Goal: Transaction & Acquisition: Purchase product/service

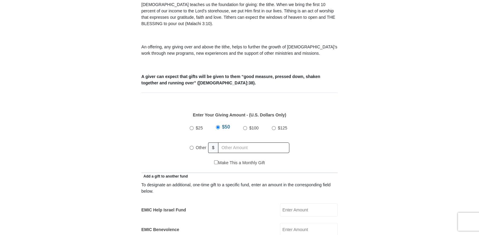
scroll to position [201, 0]
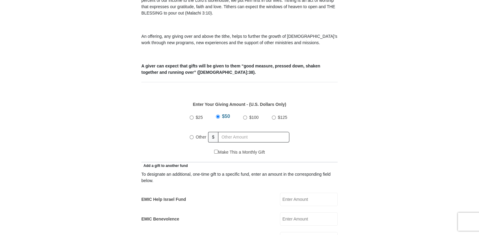
click at [192, 135] on input "Other" at bounding box center [192, 137] width 4 height 4
radio input "true"
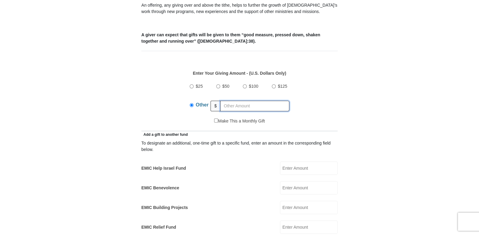
scroll to position [227, 0]
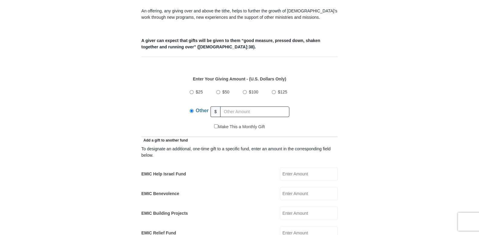
click at [192, 90] on input "$25" at bounding box center [192, 92] width 4 height 4
radio input "true"
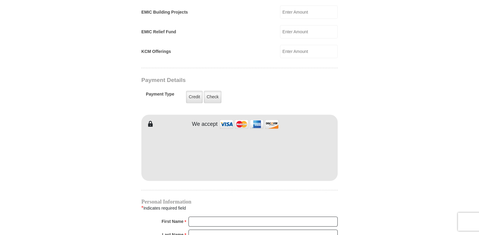
scroll to position [428, 0]
click at [193, 90] on label "Credit" at bounding box center [194, 96] width 17 height 12
click at [0, 0] on input "Credit" at bounding box center [0, 0] width 0 height 0
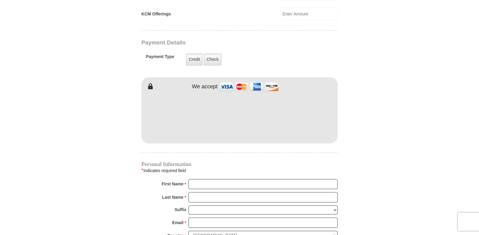
scroll to position [503, 0]
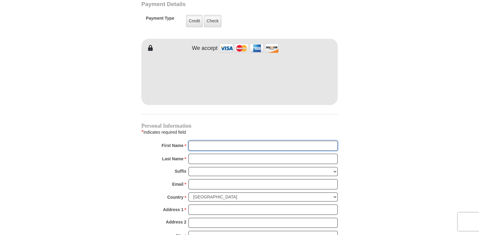
click at [192, 141] on input "First Name *" at bounding box center [263, 146] width 149 height 10
type input "Emily"
type input "Bird"
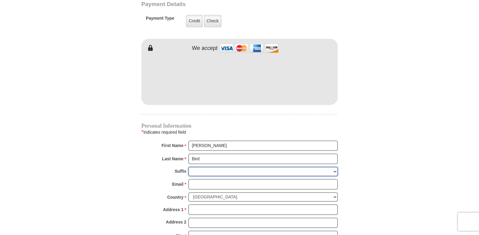
type input "bird2icn@gmail.com"
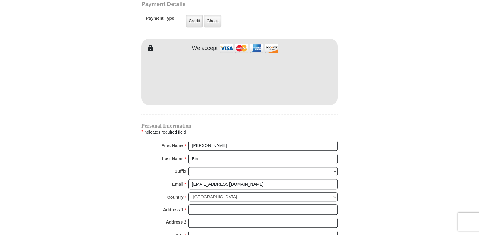
type input "735 West Plaza Drive"
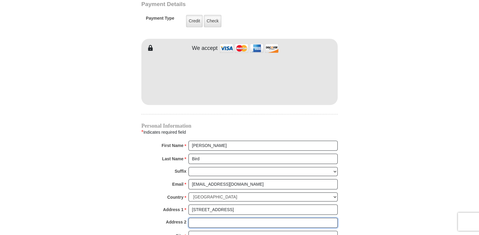
type input "Marshall"
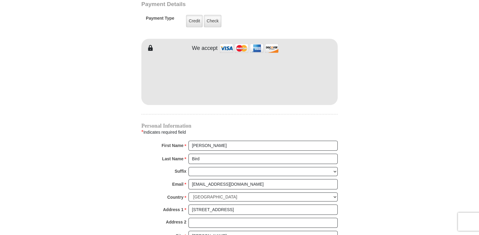
select select "MO"
type input "65340-2444"
type input "5732893446"
radio input "true"
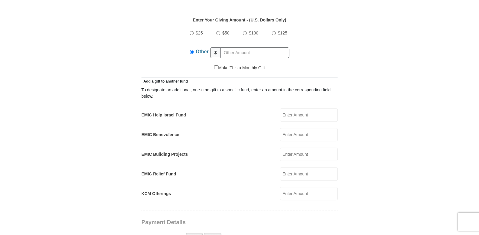
scroll to position [277, 0]
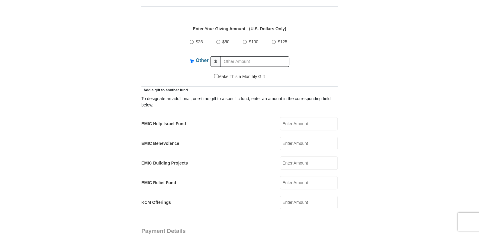
click at [192, 40] on input "$25" at bounding box center [192, 42] width 4 height 4
radio input "true"
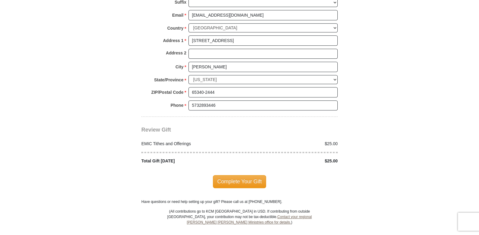
scroll to position [680, 0]
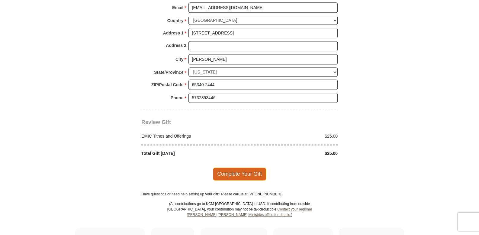
click at [236, 167] on span "Complete Your Gift" at bounding box center [239, 173] width 53 height 13
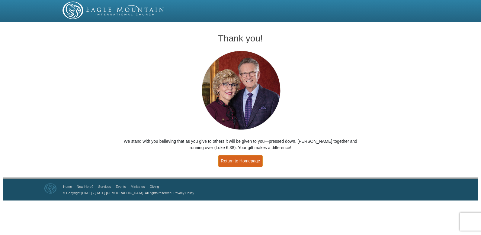
click at [237, 160] on link "Return to Homepage" at bounding box center [240, 161] width 45 height 12
